Goal: Use online tool/utility: Utilize a website feature to perform a specific function

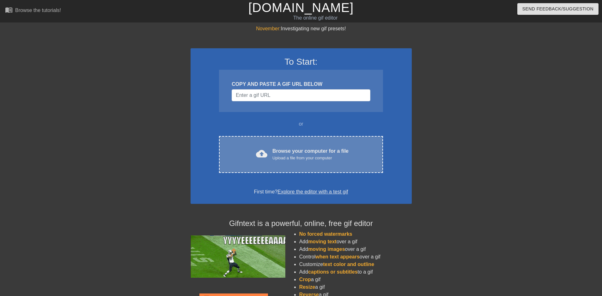
click at [301, 159] on div "Upload a file from your computer" at bounding box center [310, 158] width 76 height 6
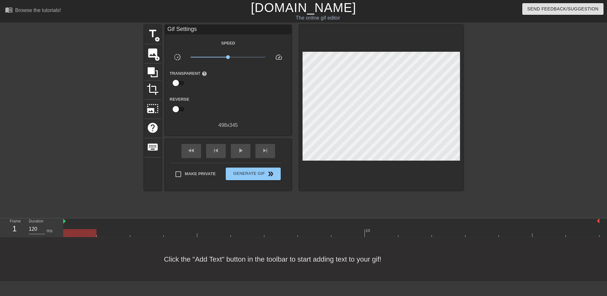
click at [583, 112] on div "title add_circle image add_circle crop photo_size_select_large help keyboard Gi…" at bounding box center [303, 120] width 607 height 190
click at [156, 40] on span "add_circle" at bounding box center [156, 39] width 5 height 5
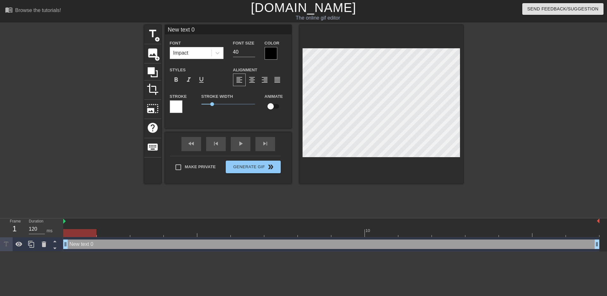
click at [273, 54] on div at bounding box center [270, 53] width 13 height 13
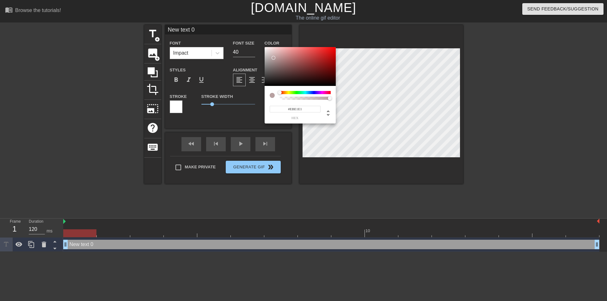
type input "#FFFFFF"
drag, startPoint x: 273, startPoint y: 58, endPoint x: 259, endPoint y: 41, distance: 21.8
click at [259, 41] on div "#FFFFFF hex" at bounding box center [303, 150] width 607 height 301
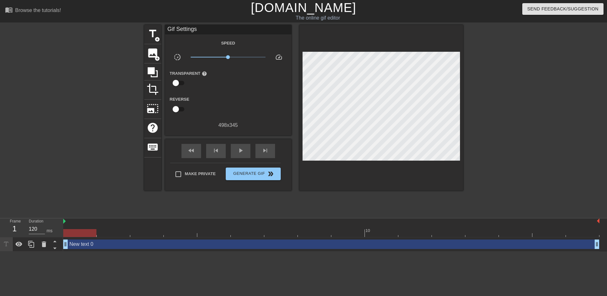
click at [219, 27] on div "Gif Settings" at bounding box center [228, 29] width 126 height 9
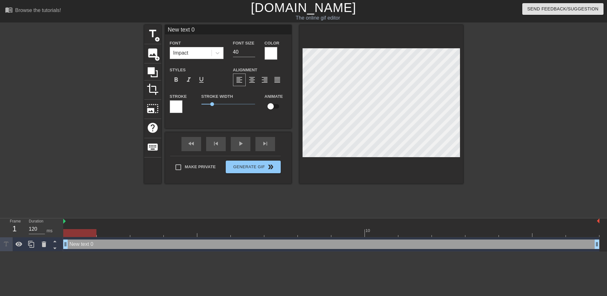
drag, startPoint x: 217, startPoint y: 28, endPoint x: 207, endPoint y: 28, distance: 10.4
click at [208, 27] on input "New text 0" at bounding box center [228, 29] width 126 height 9
drag, startPoint x: 191, startPoint y: 29, endPoint x: 121, endPoint y: 21, distance: 69.9
click at [123, 21] on div "menu_book Browse the tutorials! [DOMAIN_NAME] The online gif editor Send Feedba…" at bounding box center [303, 126] width 607 height 252
click at [176, 79] on span "format_bold" at bounding box center [176, 80] width 8 height 8
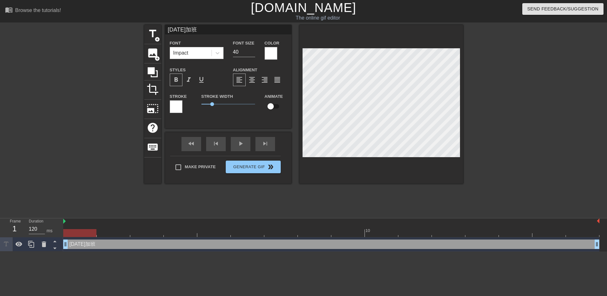
click at [172, 31] on input "[DATE]加班" at bounding box center [228, 29] width 126 height 9
click at [180, 31] on input "[DATE]加班" at bounding box center [228, 29] width 126 height 9
click at [186, 30] on input "[DATE] 加班" at bounding box center [228, 29] width 126 height 9
type input "[DATE] 加 班"
type input "47"
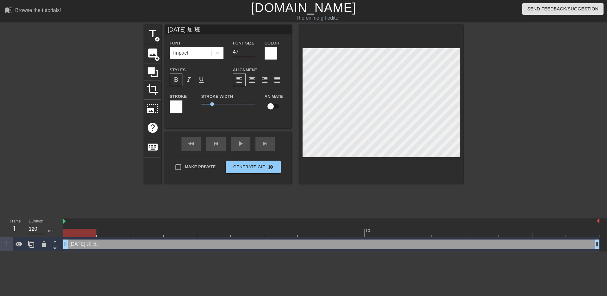
click at [252, 49] on input "47" at bounding box center [244, 52] width 22 height 10
click at [490, 86] on div at bounding box center [517, 120] width 95 height 190
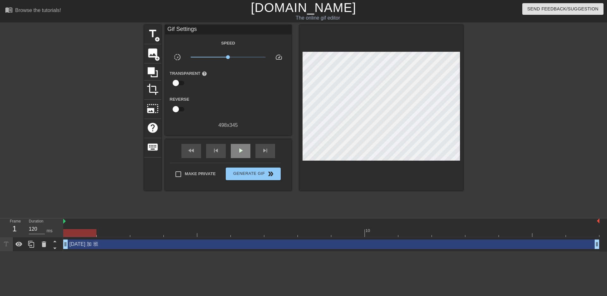
click at [243, 154] on div "play_arrow" at bounding box center [241, 151] width 20 height 14
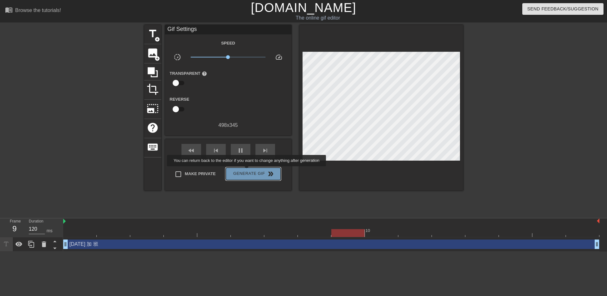
click at [247, 171] on span "Generate Gif double_arrow" at bounding box center [253, 174] width 50 height 8
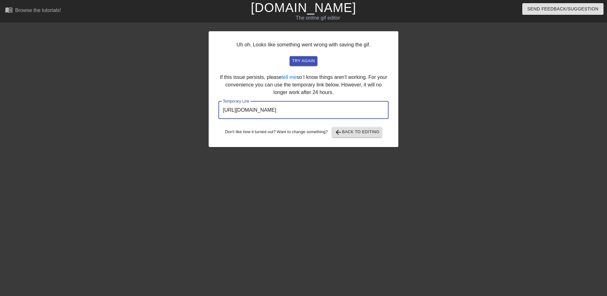
click at [335, 111] on input "[URL][DOMAIN_NAME]" at bounding box center [303, 110] width 170 height 18
click at [334, 111] on input "[URL][DOMAIN_NAME]" at bounding box center [303, 110] width 170 height 18
